Goal: Navigation & Orientation: Locate item on page

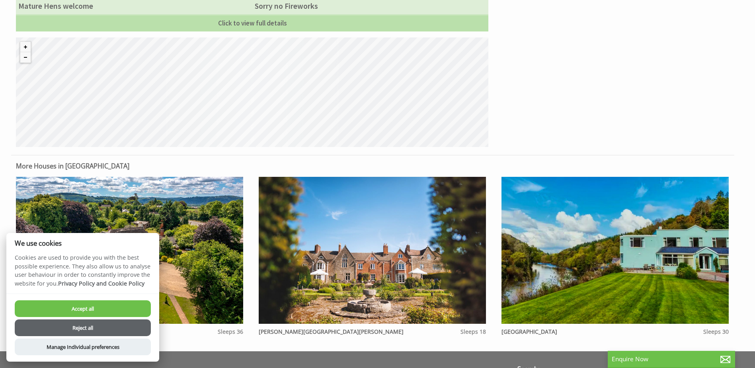
scroll to position [637, 0]
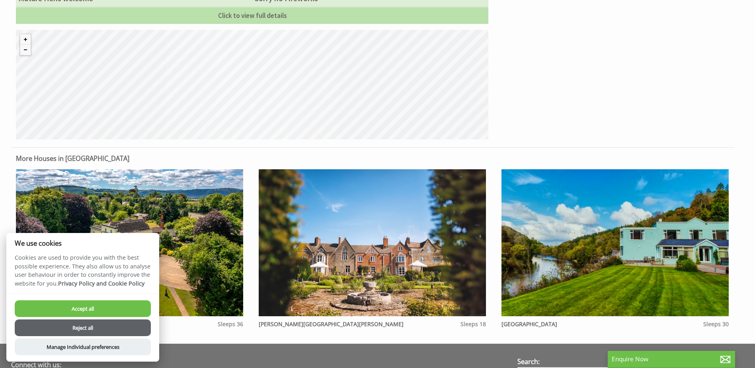
click at [77, 328] on button "Reject all" at bounding box center [83, 327] width 136 height 17
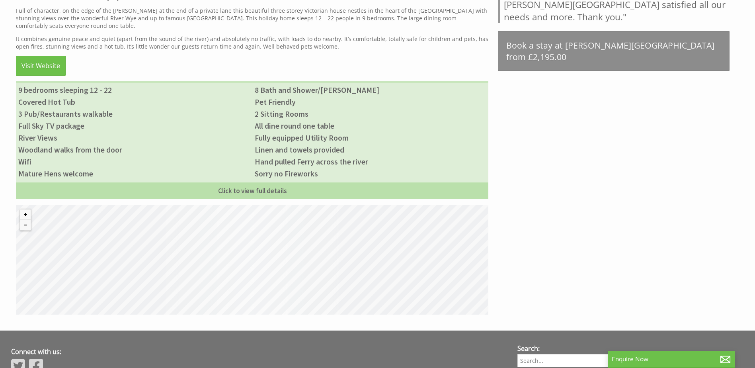
scroll to position [484, 0]
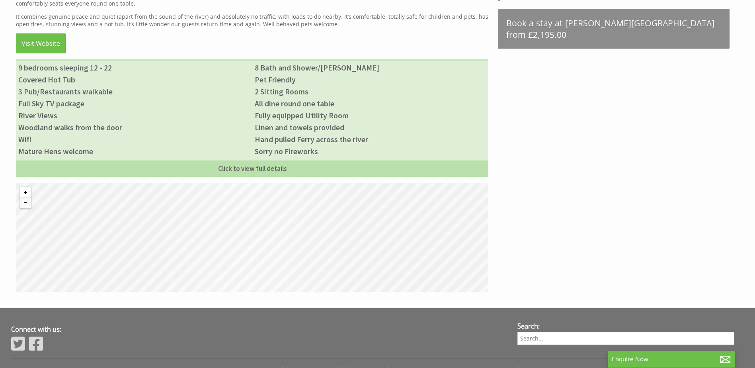
click at [25, 187] on button "Zoom in" at bounding box center [25, 192] width 10 height 10
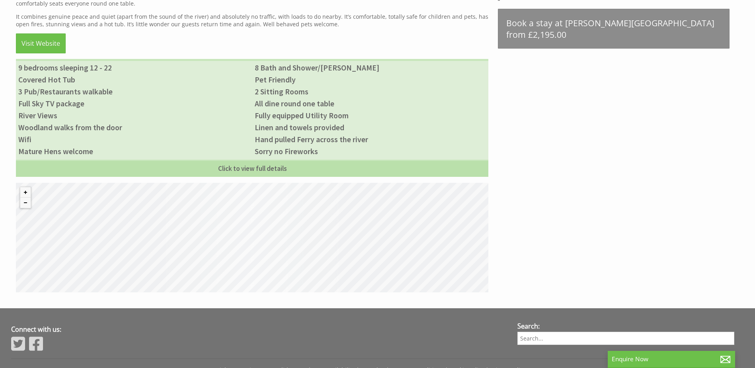
drag, startPoint x: 155, startPoint y: 259, endPoint x: 264, endPoint y: 225, distance: 113.7
click at [264, 225] on div "© MapTiler © OpenStreetMap contributors" at bounding box center [252, 237] width 473 height 109
drag, startPoint x: 164, startPoint y: 244, endPoint x: 248, endPoint y: 209, distance: 90.0
drag, startPoint x: 248, startPoint y: 209, endPoint x: 303, endPoint y: 200, distance: 56.1
click at [303, 200] on div "© MapTiler © OpenStreetMap contributors" at bounding box center [252, 237] width 473 height 109
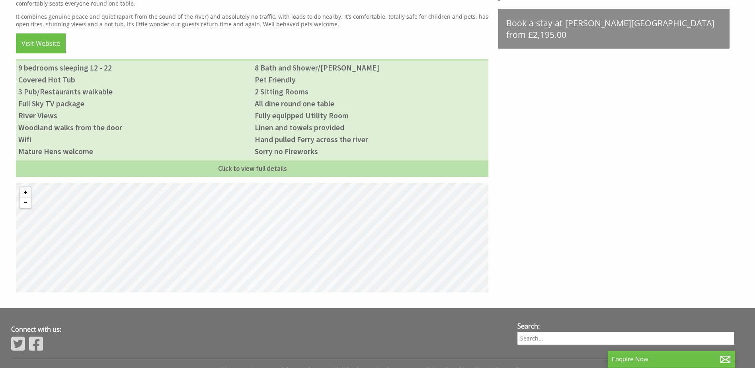
click at [24, 198] on button "Zoom out" at bounding box center [25, 202] width 10 height 10
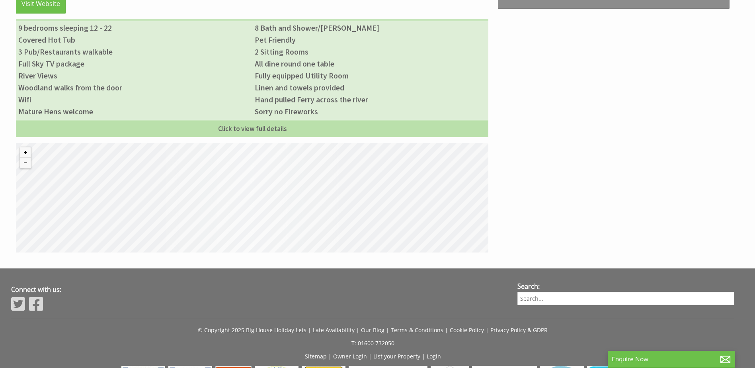
scroll to position [557, 0]
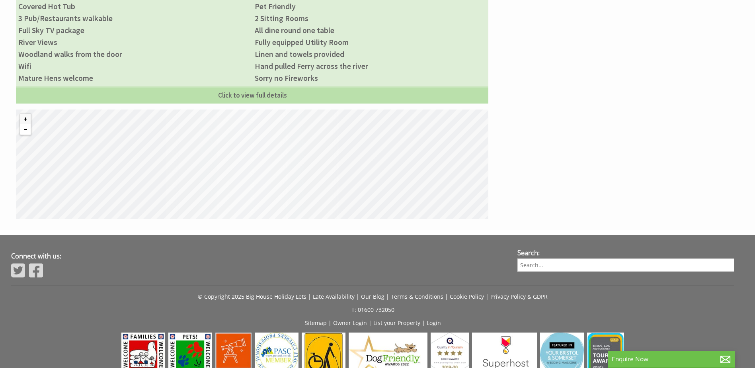
click at [28, 124] on button "Zoom out" at bounding box center [25, 129] width 10 height 10
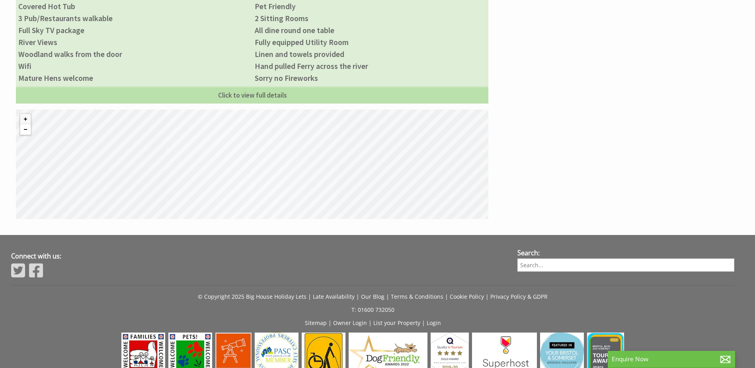
click at [28, 124] on button "Zoom out" at bounding box center [25, 129] width 10 height 10
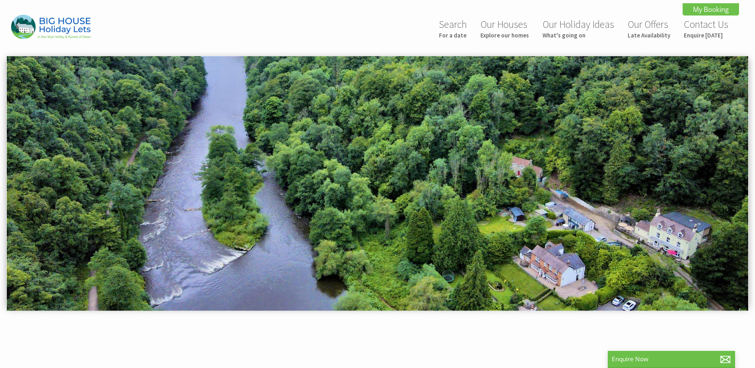
scroll to position [557, 0]
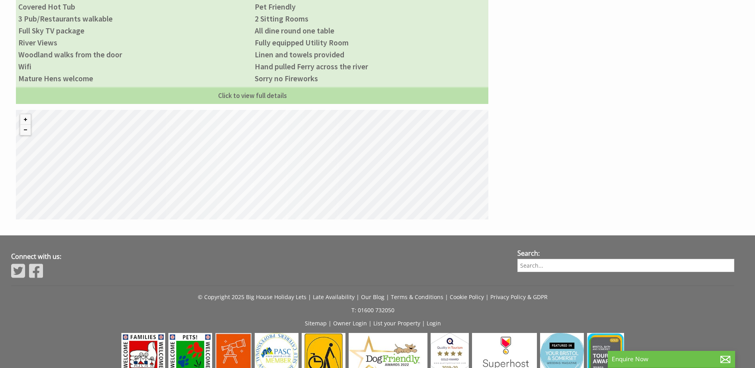
click at [302, 178] on div "© MapTiler © OpenStreetMap contributors" at bounding box center [252, 164] width 473 height 109
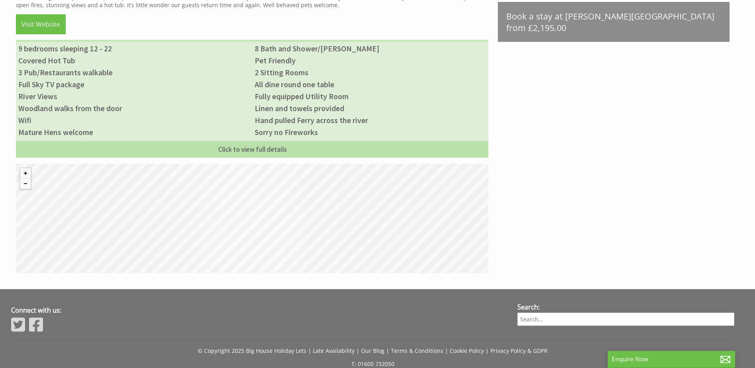
scroll to position [517, 0]
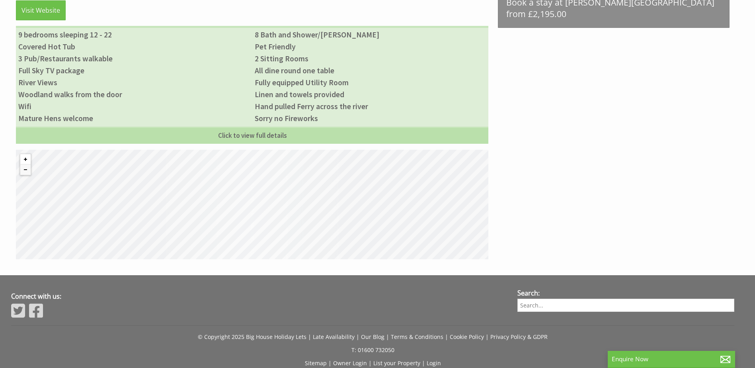
click at [25, 154] on button "Zoom in" at bounding box center [25, 159] width 10 height 10
click at [27, 154] on button "Zoom in" at bounding box center [25, 159] width 10 height 10
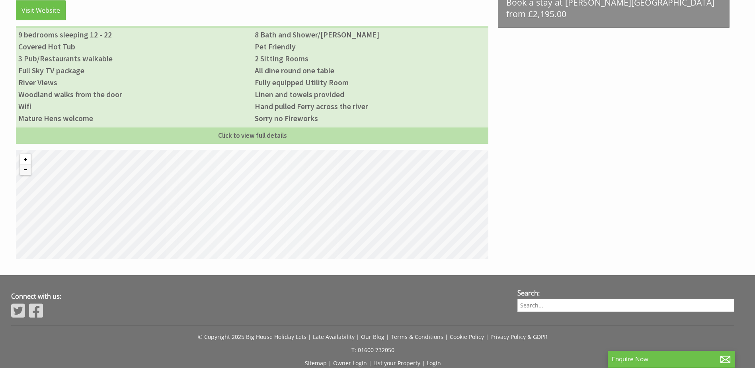
click at [27, 154] on button "Zoom in" at bounding box center [25, 159] width 10 height 10
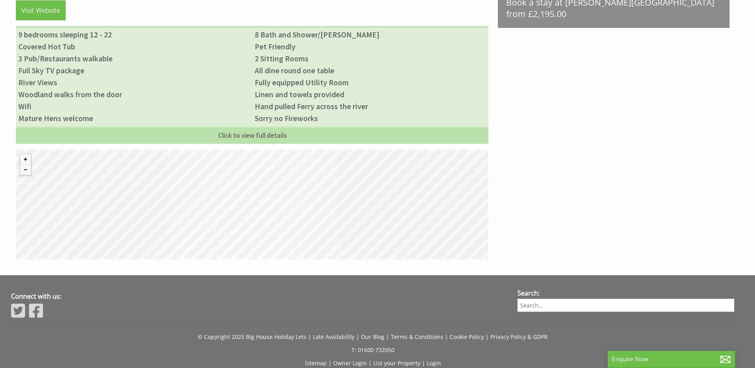
drag, startPoint x: 280, startPoint y: 222, endPoint x: 281, endPoint y: 191, distance: 30.3
click at [281, 191] on div "© MapTiler © OpenStreetMap contributors" at bounding box center [252, 204] width 473 height 109
click at [26, 164] on button "Zoom out" at bounding box center [25, 169] width 10 height 10
click at [25, 164] on button "Zoom out" at bounding box center [25, 169] width 10 height 10
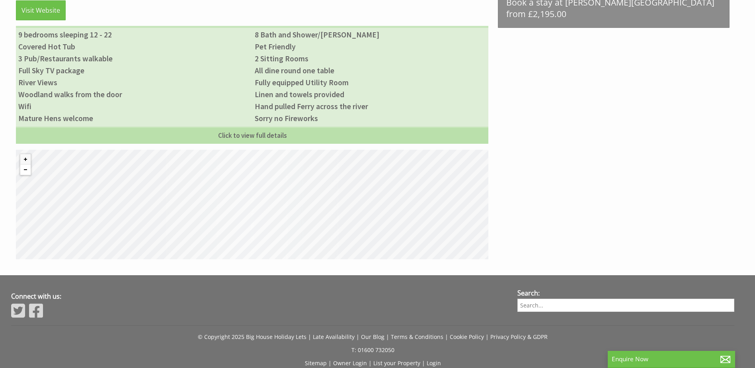
click at [25, 164] on button "Zoom out" at bounding box center [25, 169] width 10 height 10
click at [23, 164] on button "Zoom out" at bounding box center [25, 169] width 10 height 10
